Goal: Task Accomplishment & Management: Manage account settings

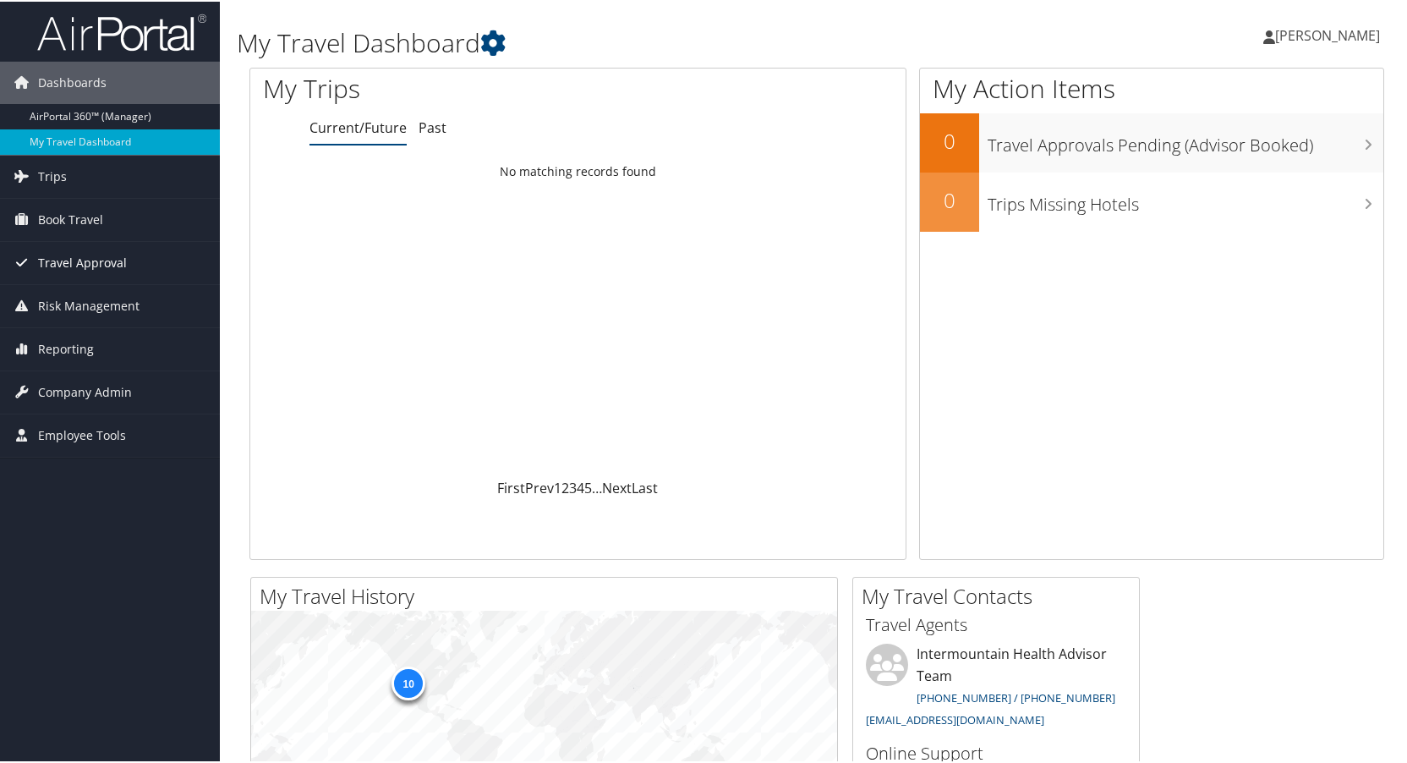
click at [81, 253] on span "Travel Approval" at bounding box center [82, 261] width 89 height 42
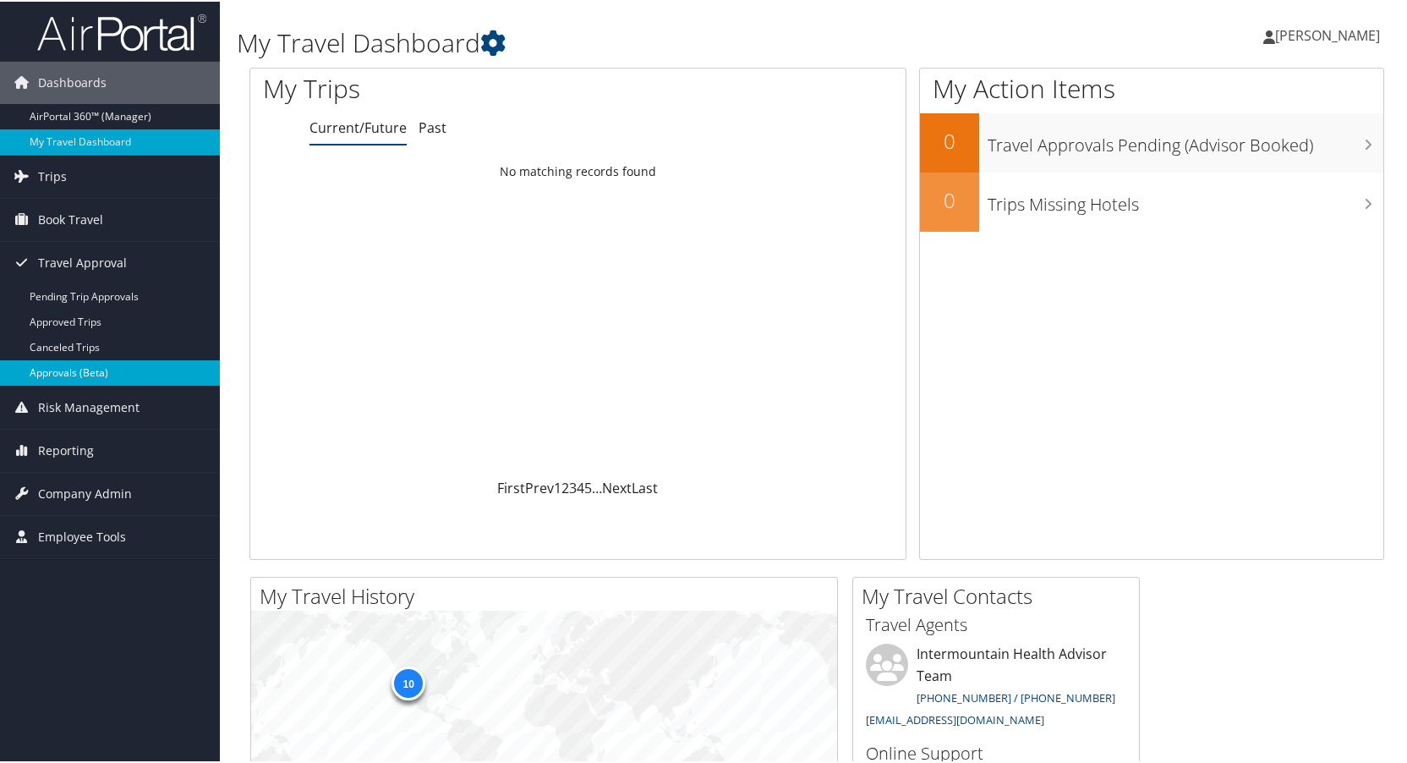
click at [74, 363] on link "Approvals (Beta)" at bounding box center [110, 370] width 220 height 25
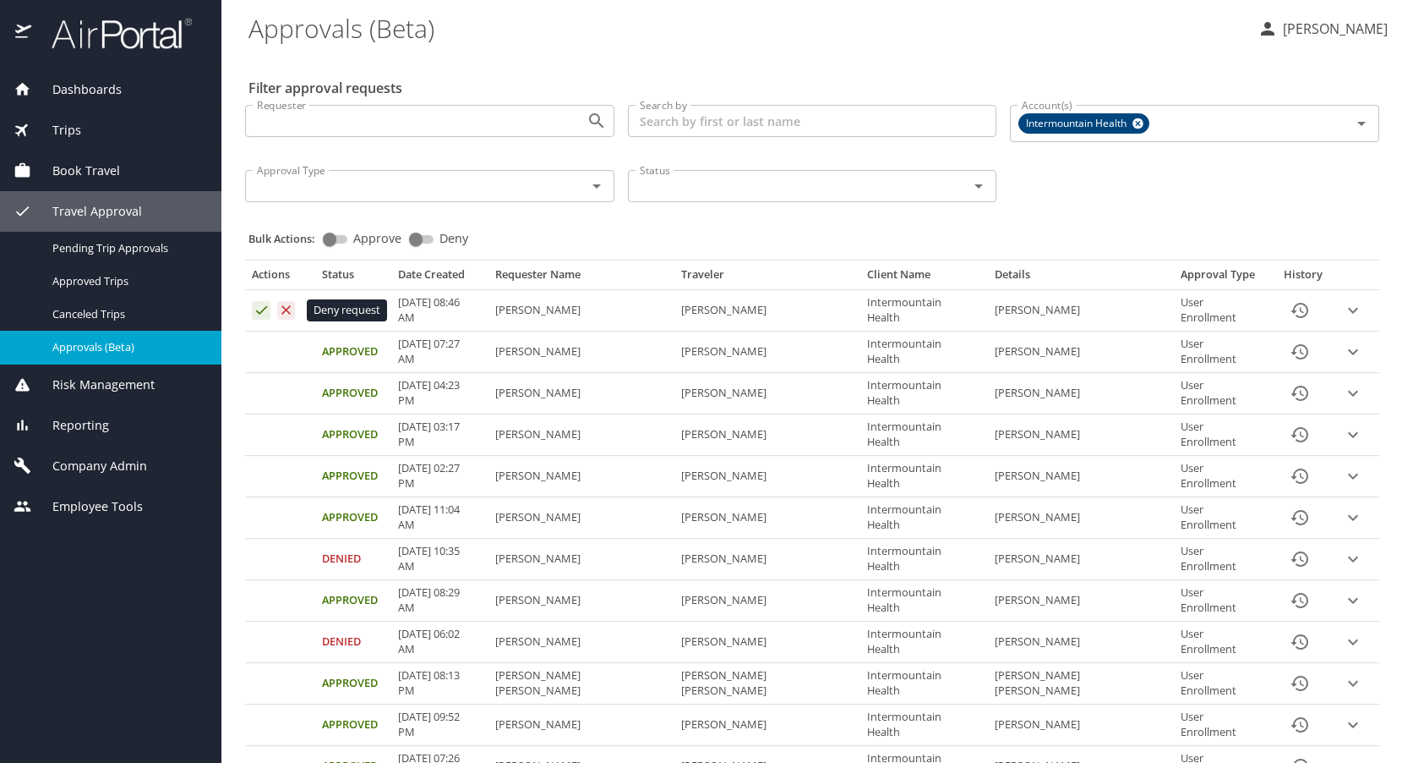
click at [288, 308] on icon "Approval table" at bounding box center [286, 309] width 9 height 9
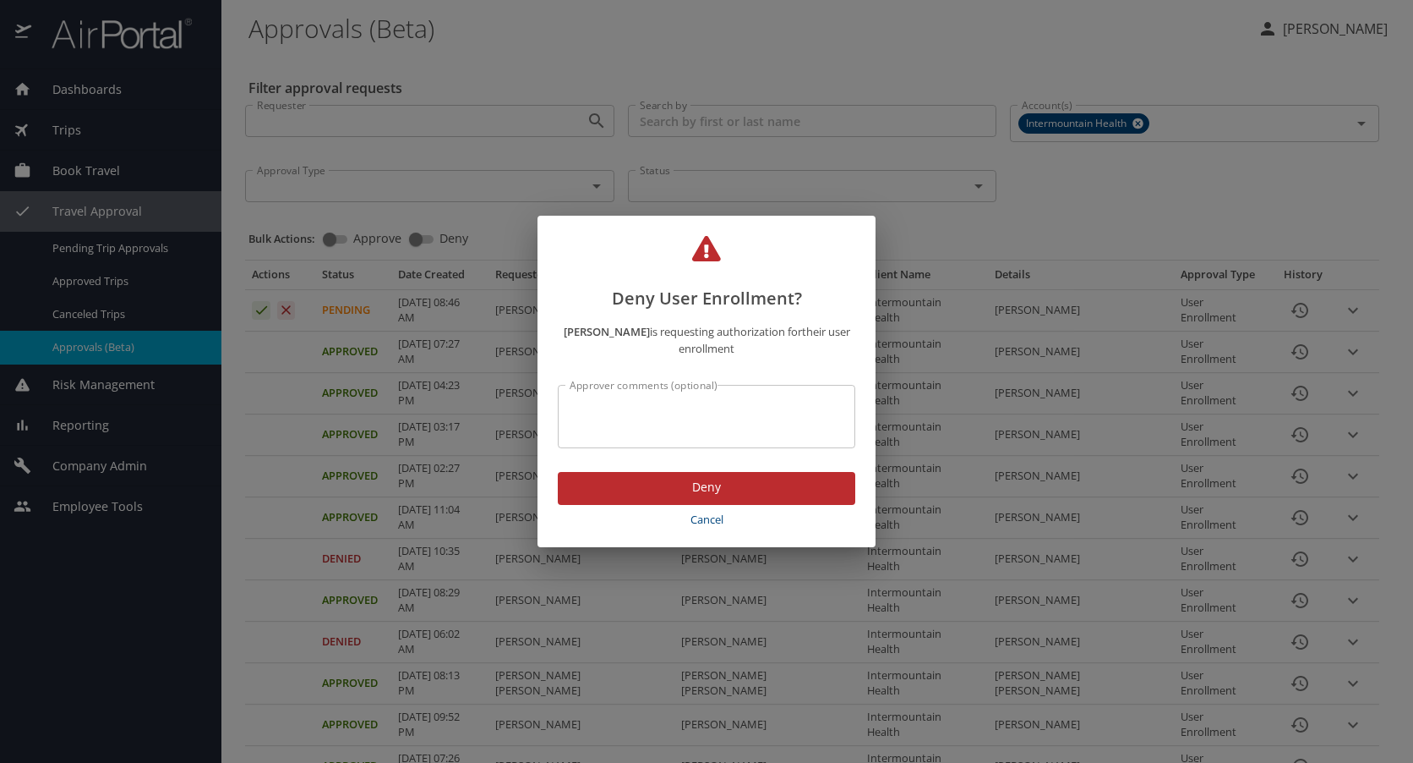
click at [642, 402] on textarea "Approver comments (optional)" at bounding box center [707, 417] width 274 height 32
type textarea "incorrect email address"
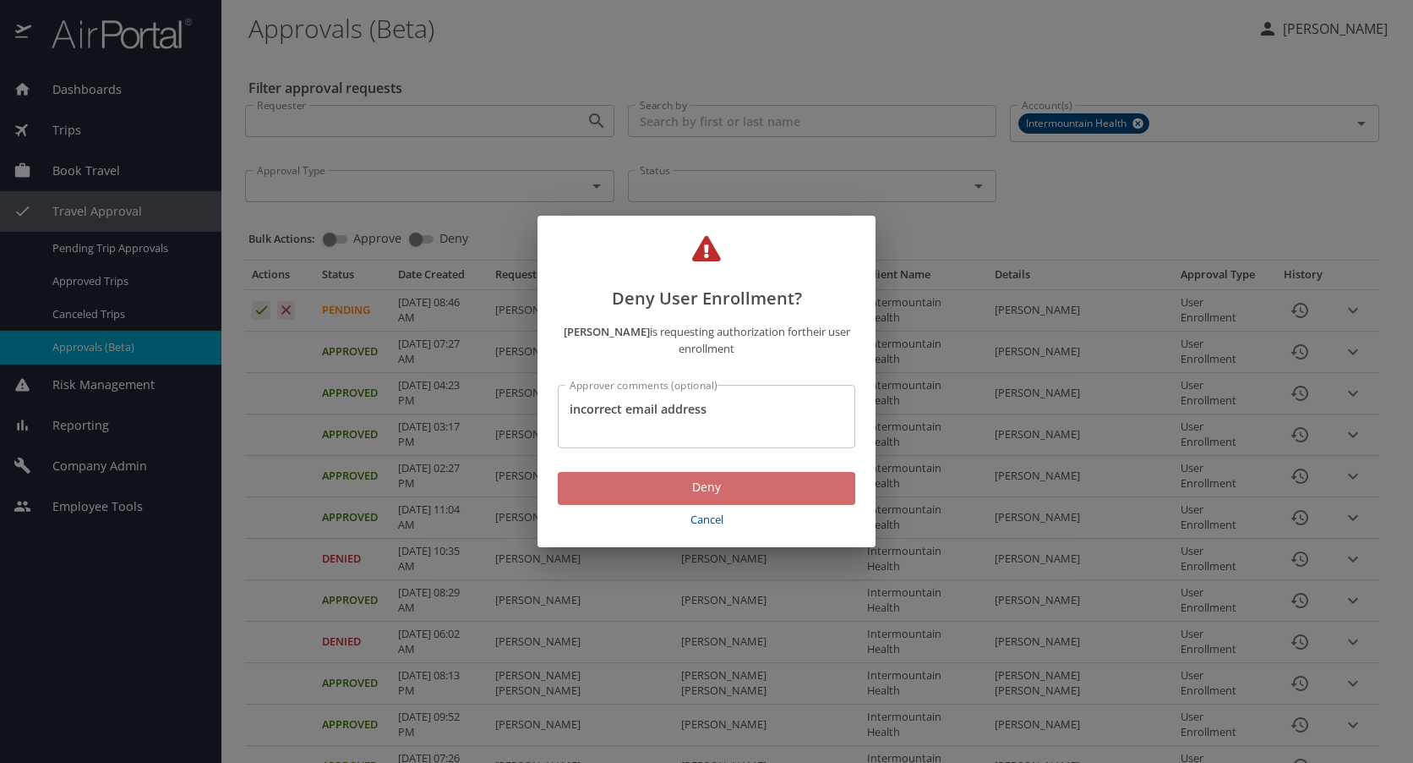
click at [720, 488] on span "Deny" at bounding box center [706, 487] width 271 height 21
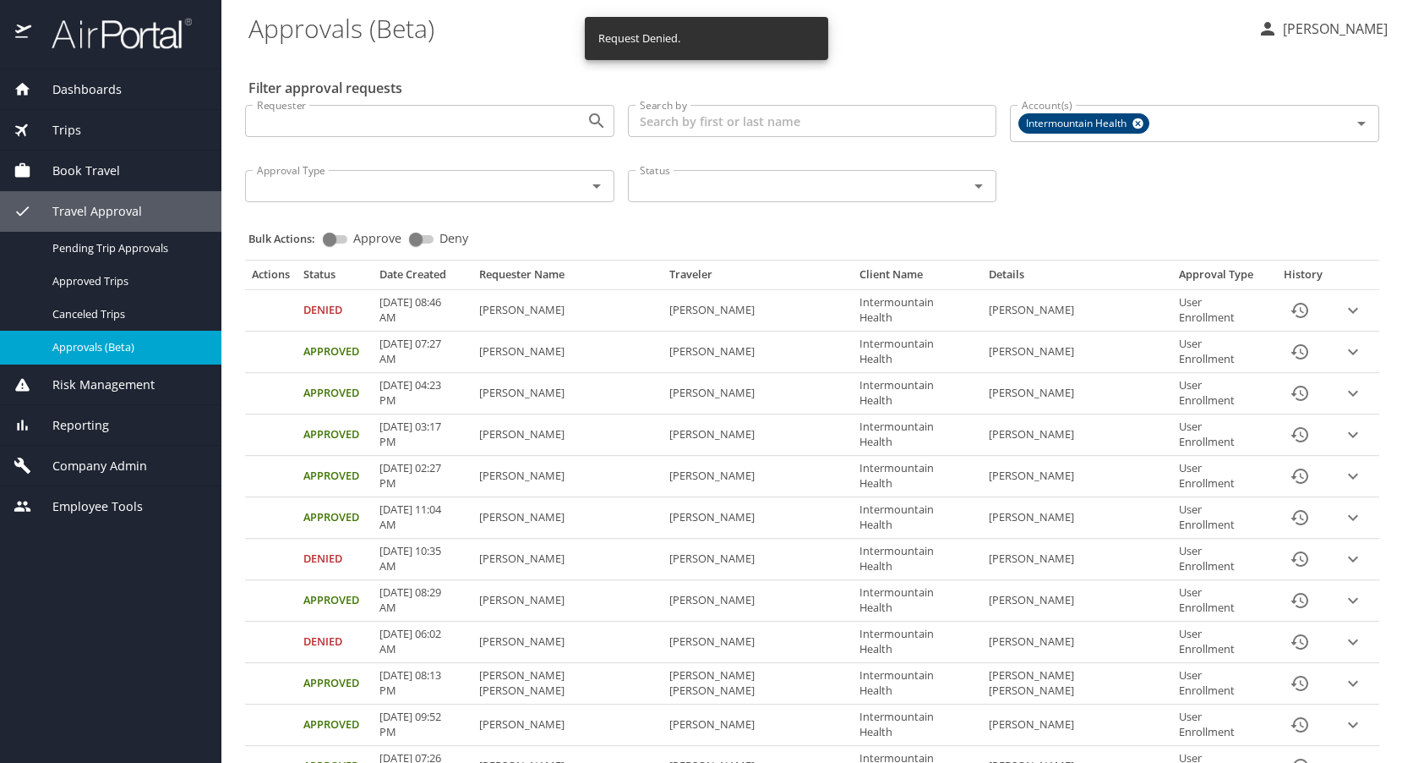
click at [81, 469] on span "Company Admin" at bounding box center [89, 466] width 116 height 19
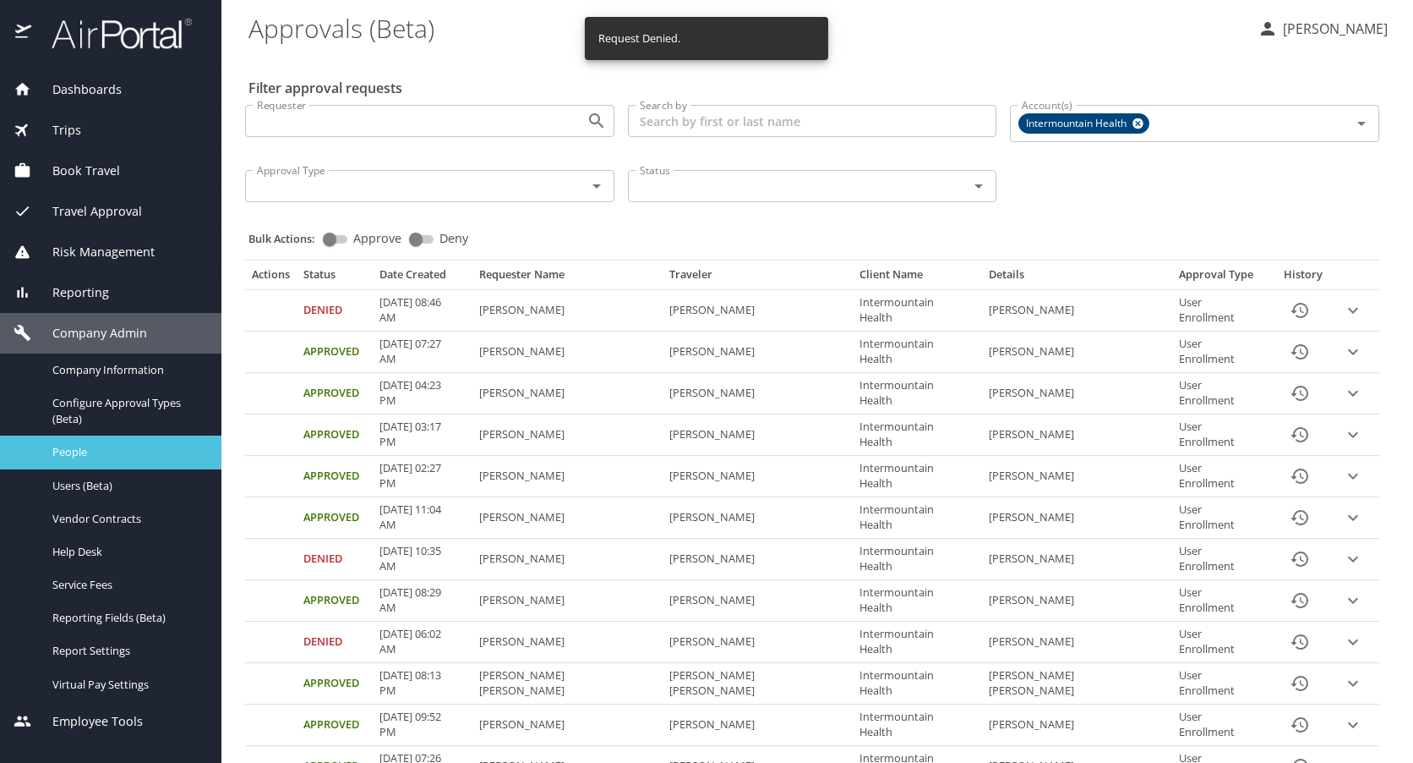
click at [89, 446] on span "People" at bounding box center [126, 452] width 149 height 16
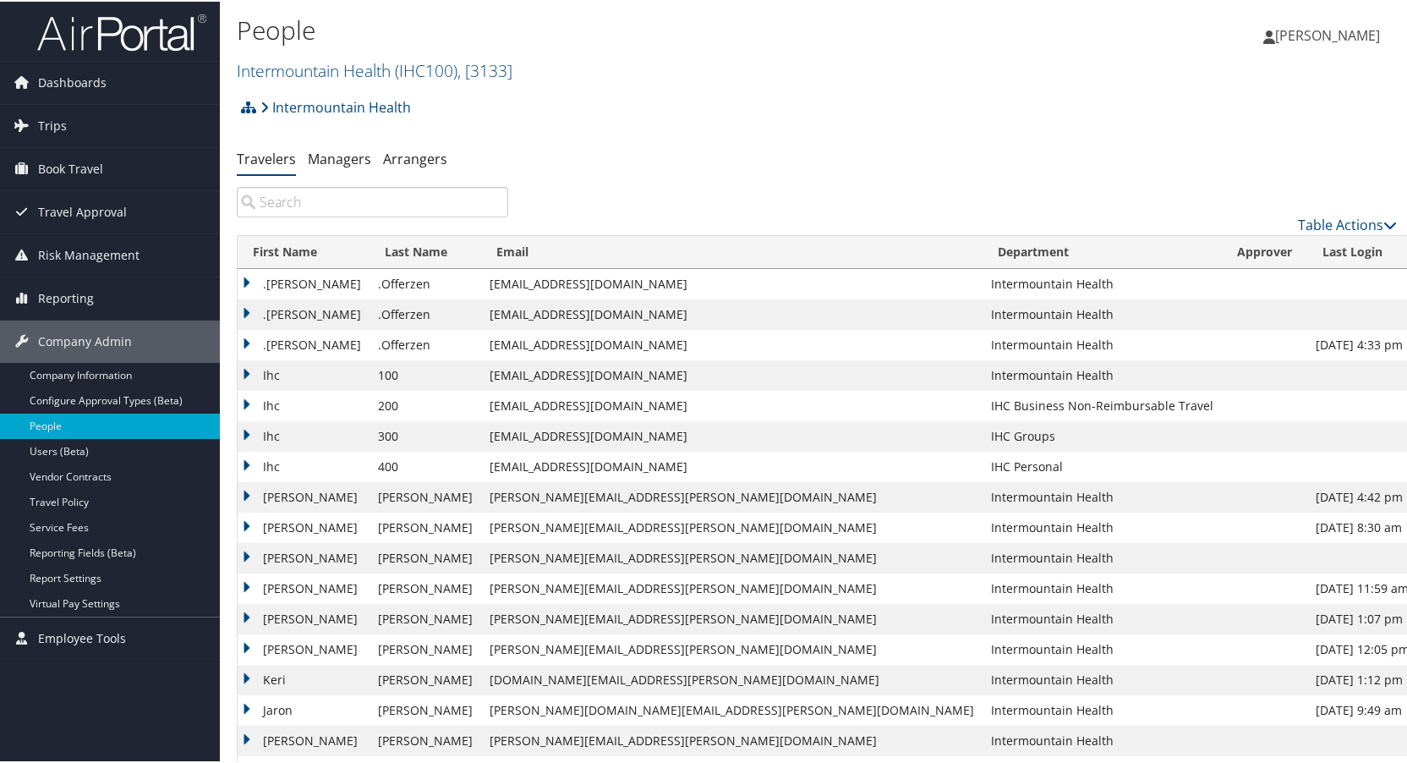
click at [286, 196] on input "search" at bounding box center [372, 200] width 271 height 30
paste input "[PERSON_NAME]"
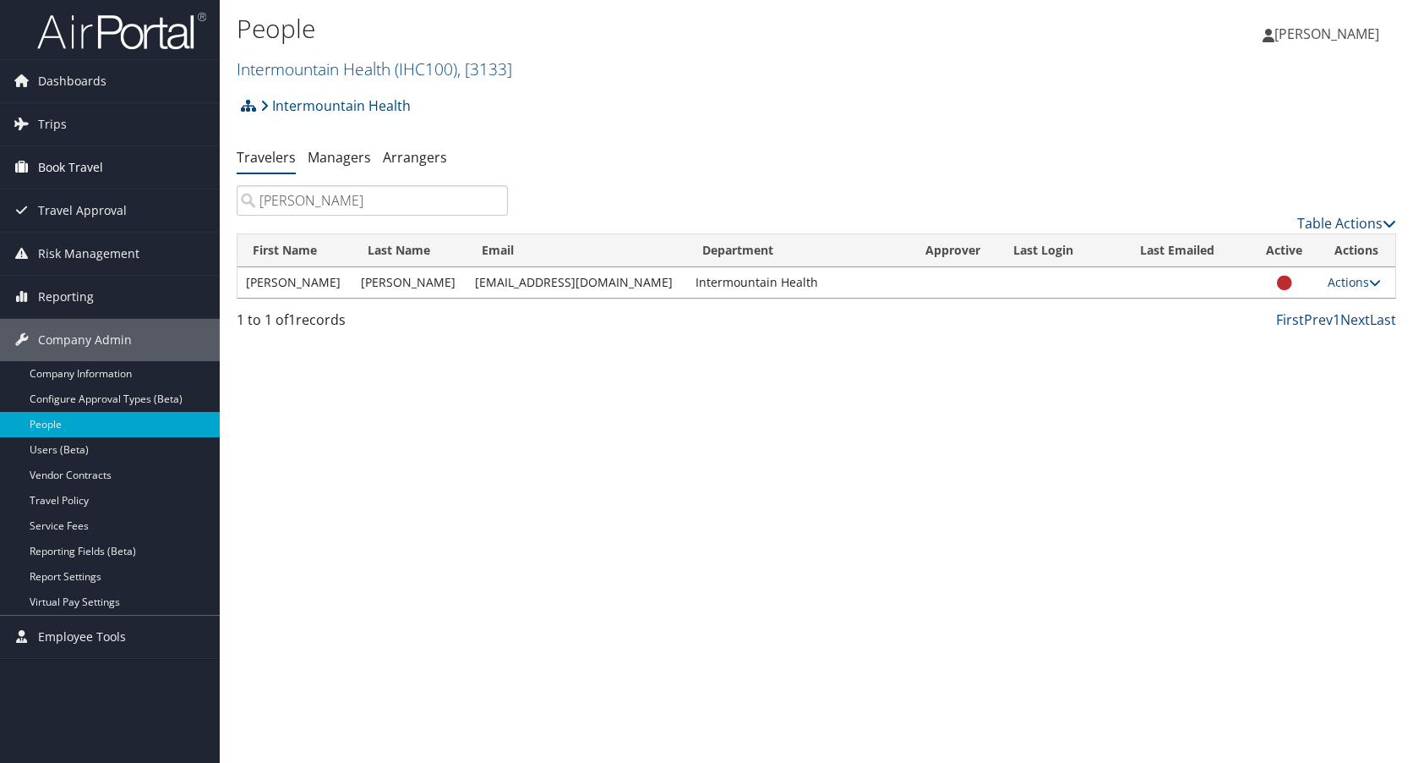
type input "[PERSON_NAME]"
click at [76, 161] on span "Book Travel" at bounding box center [70, 167] width 65 height 42
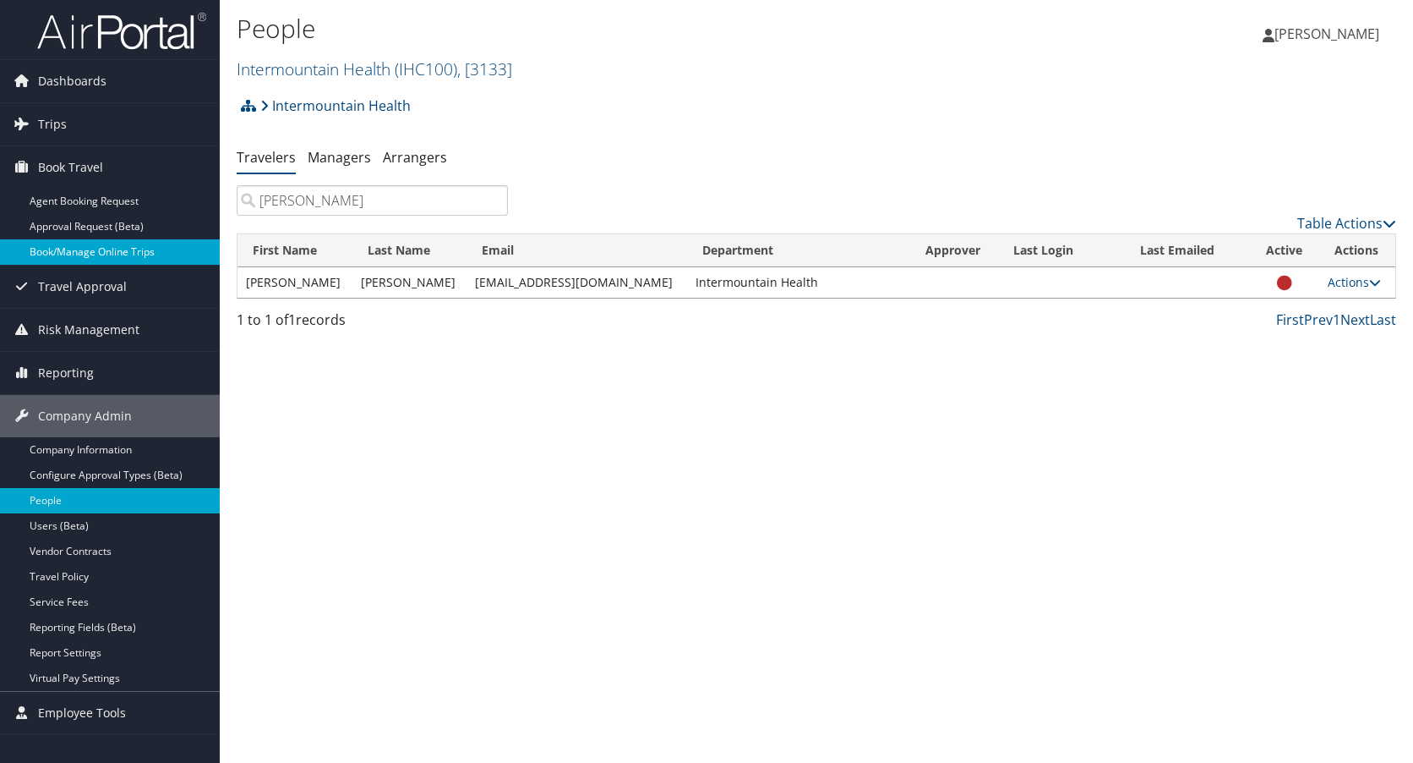
click at [74, 249] on link "Book/Manage Online Trips" at bounding box center [110, 251] width 220 height 25
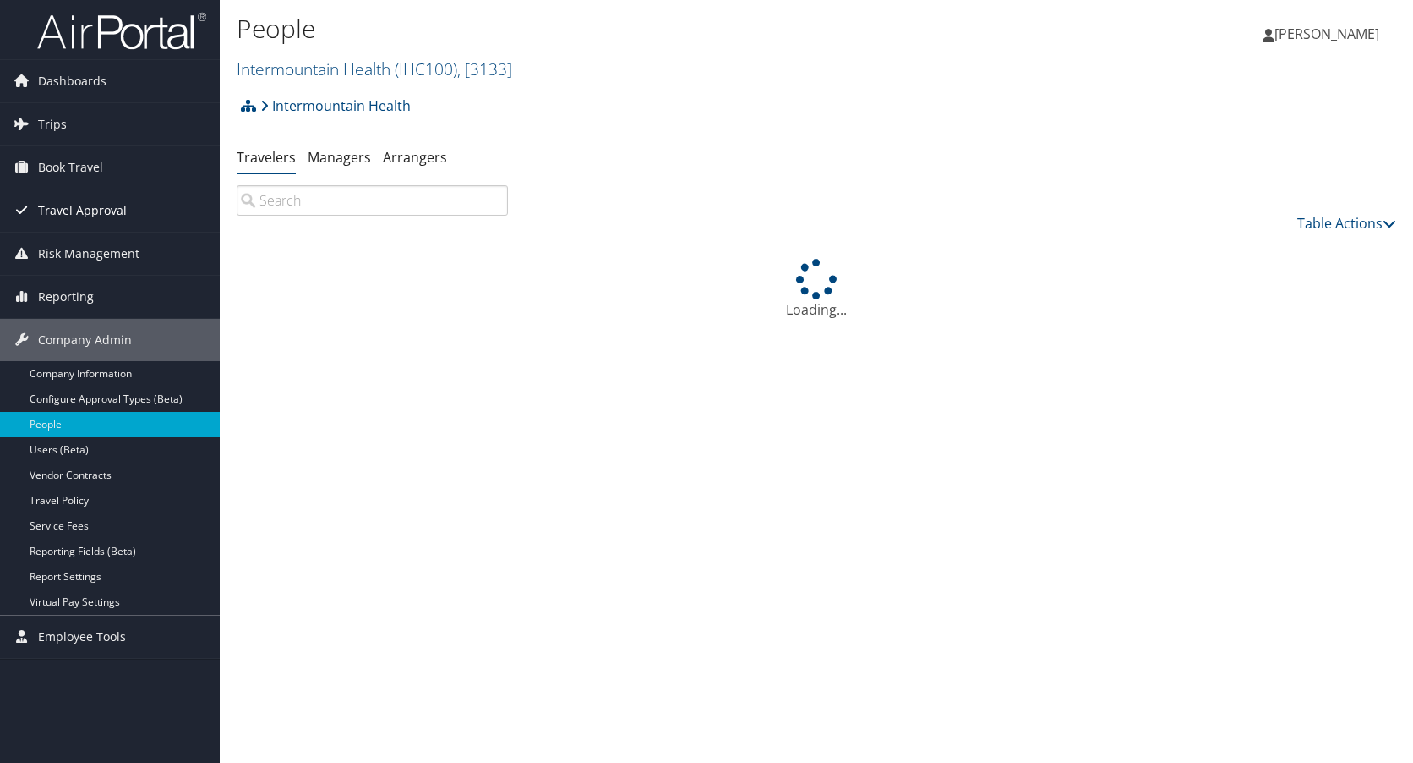
click at [65, 200] on span "Travel Approval" at bounding box center [82, 210] width 89 height 42
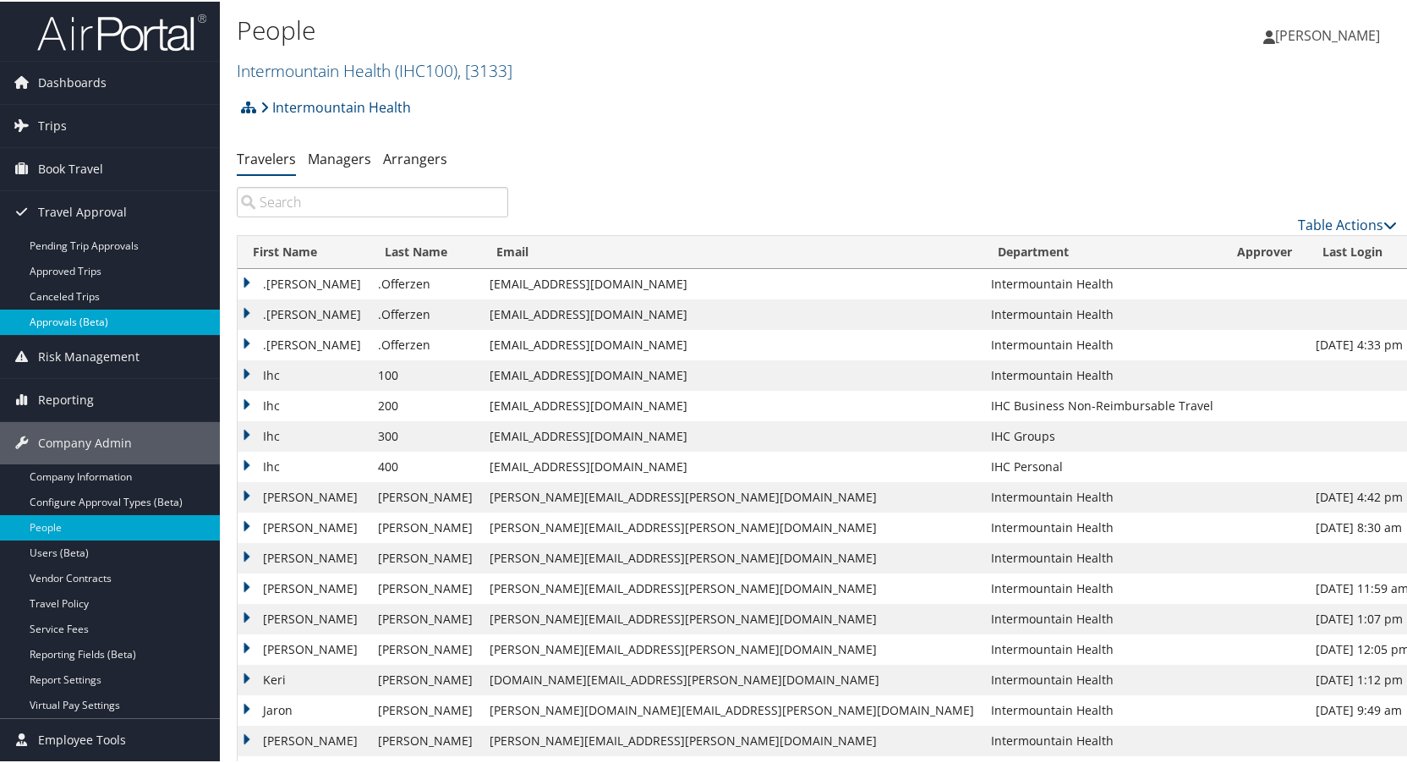
click at [67, 314] on link "Approvals (Beta)" at bounding box center [110, 320] width 220 height 25
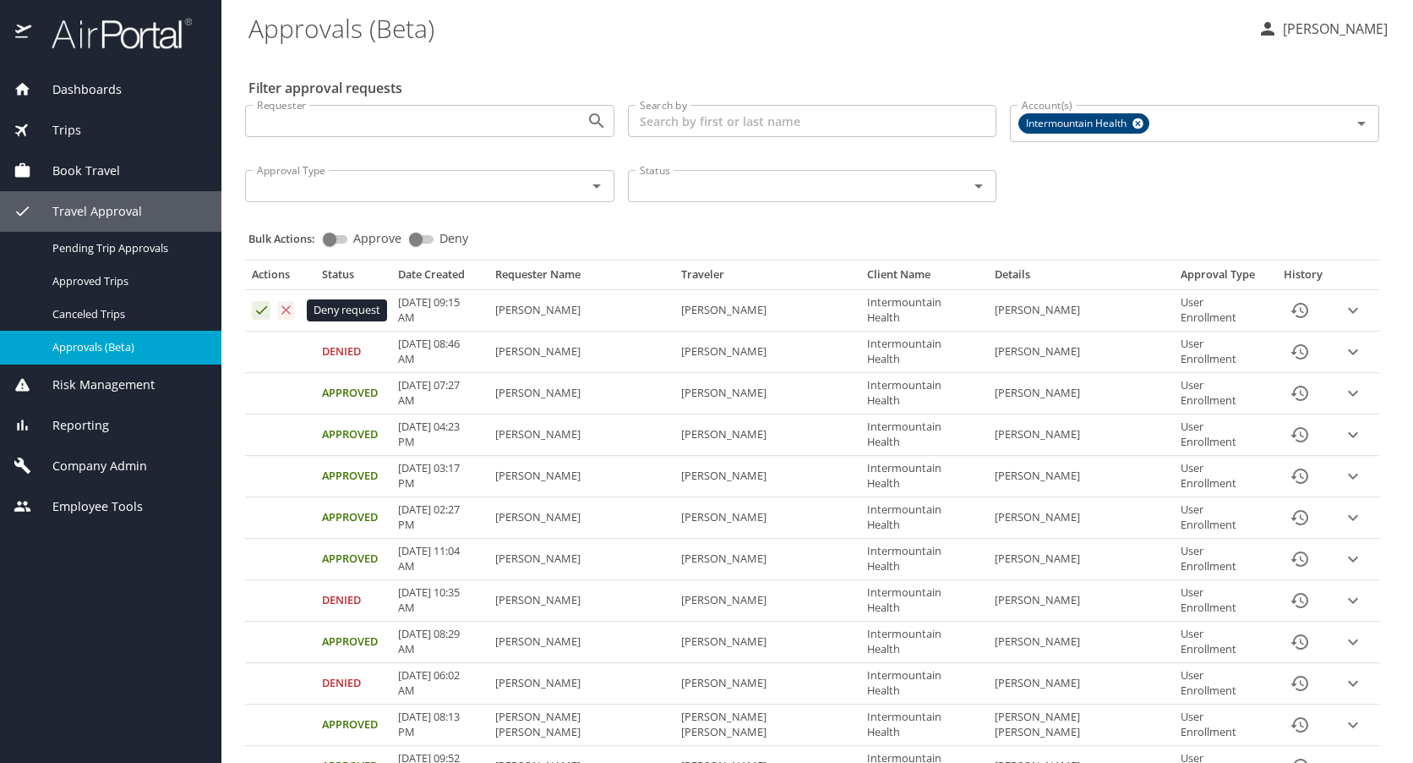
click at [285, 307] on icon "Approval table" at bounding box center [286, 310] width 16 height 16
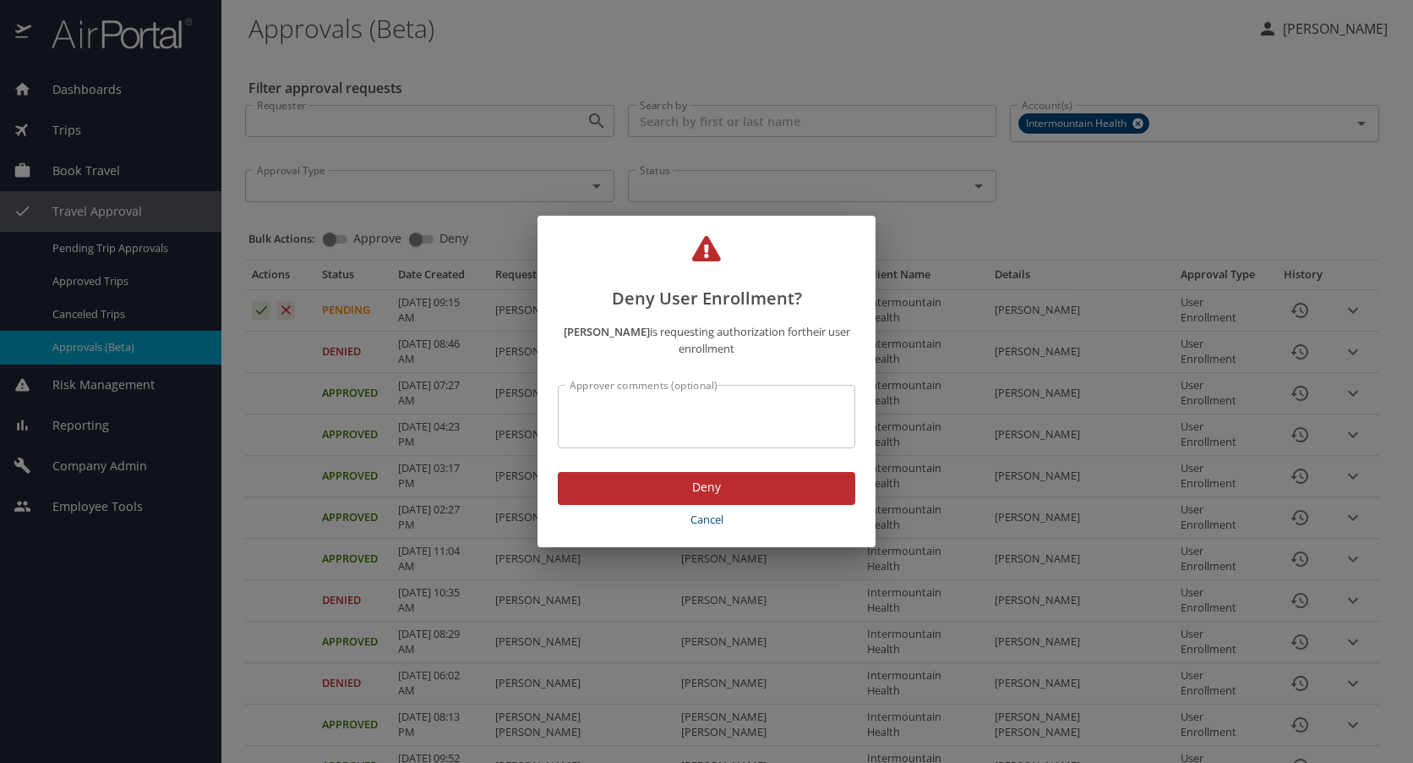
click at [600, 414] on textarea "Approver comments (optional)" at bounding box center [707, 417] width 274 height 32
type textarea "incorrect email address"
click at [707, 482] on span "Deny" at bounding box center [706, 487] width 271 height 21
